Goal: Information Seeking & Learning: Learn about a topic

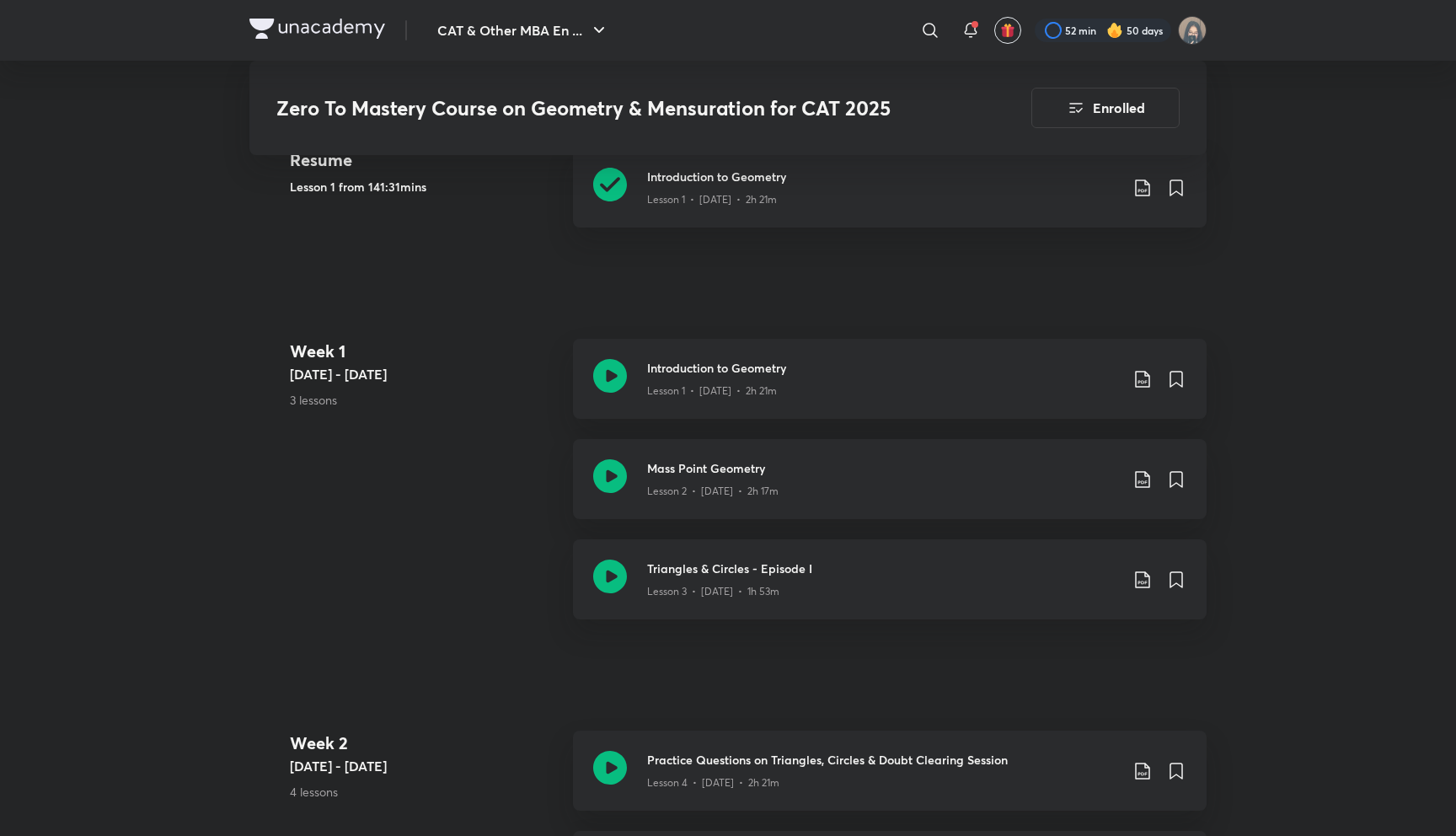
scroll to position [851, 0]
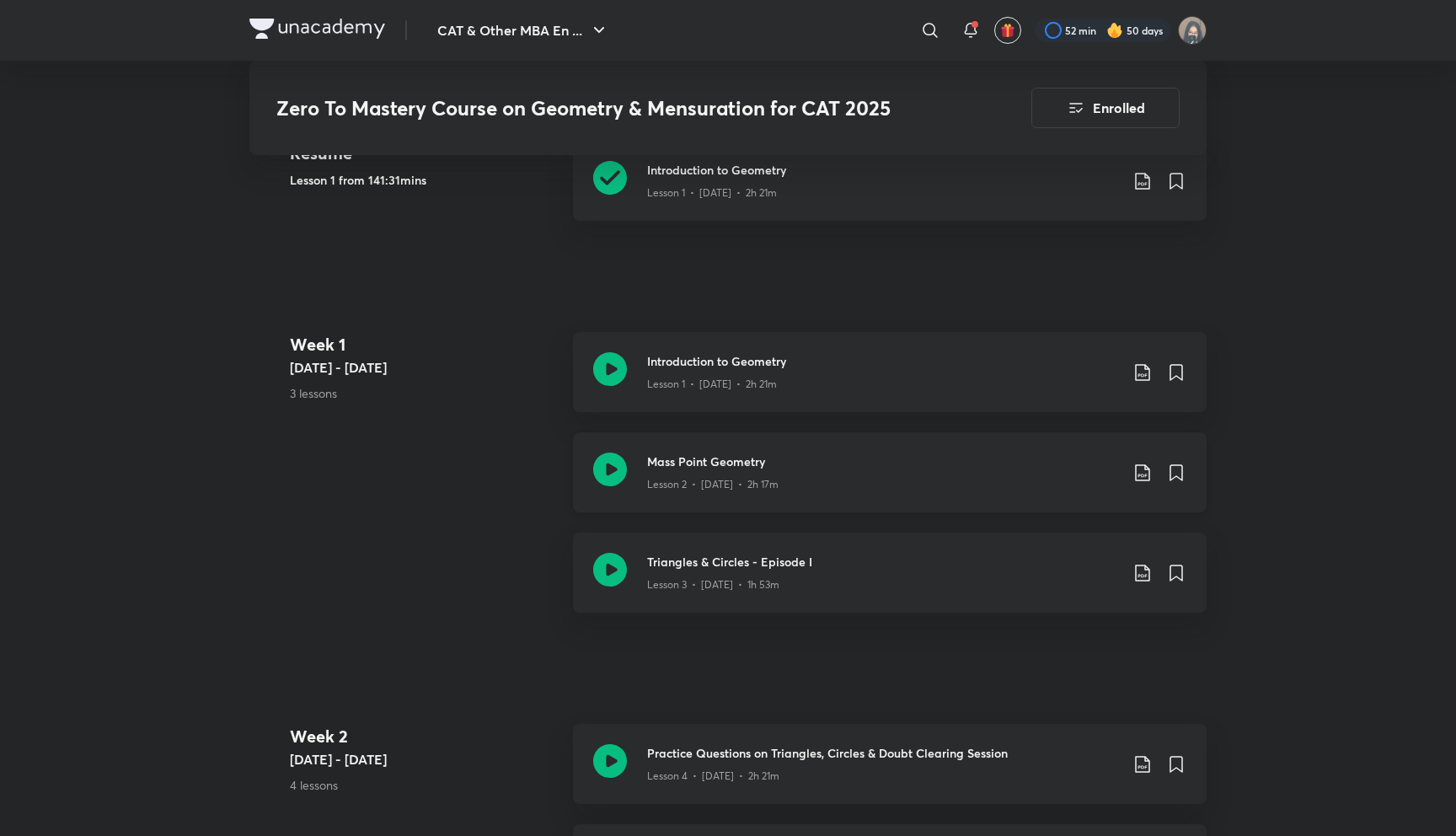
click at [672, 471] on div "Lesson 2 • [DATE] • 2h 17m" at bounding box center [882, 482] width 471 height 22
